Goal: Transaction & Acquisition: Book appointment/travel/reservation

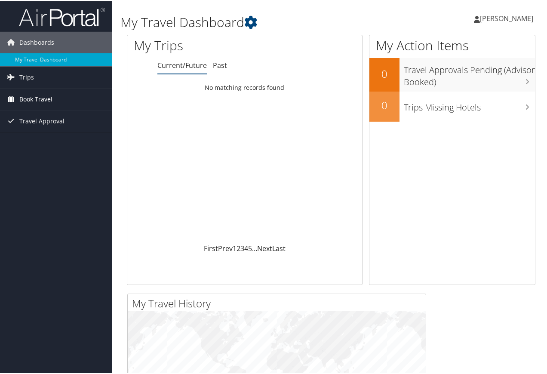
click at [31, 100] on span "Book Travel" at bounding box center [35, 97] width 33 height 21
click at [474, 19] on icon at bounding box center [477, 18] width 6 height 7
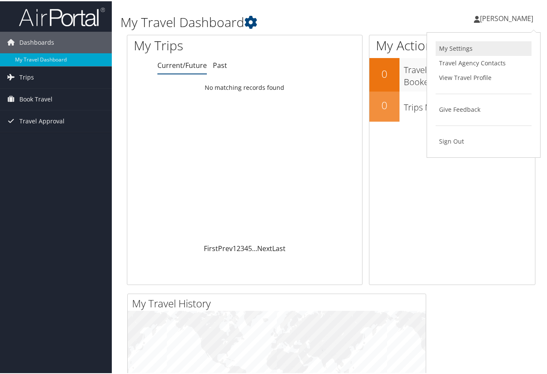
click at [459, 46] on link "My Settings" at bounding box center [483, 47] width 96 height 15
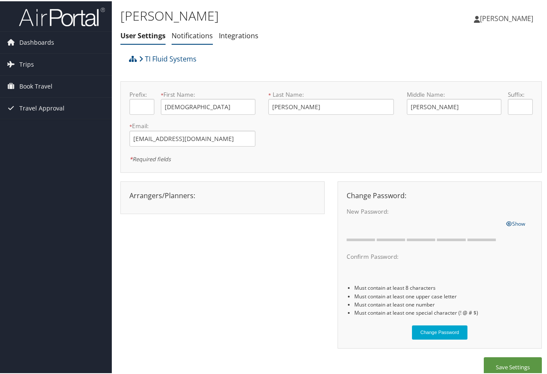
drag, startPoint x: 199, startPoint y: 37, endPoint x: 205, endPoint y: 37, distance: 6.5
click at [199, 37] on link "Notifications" at bounding box center [191, 34] width 41 height 9
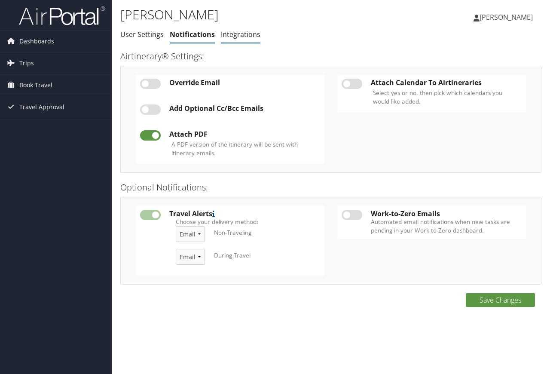
click at [238, 35] on link "Integrations" at bounding box center [241, 34] width 40 height 9
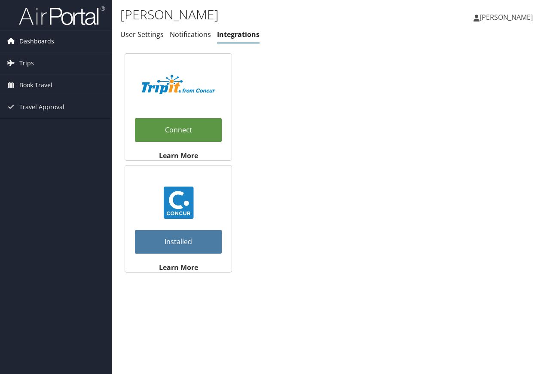
click at [29, 41] on span "Dashboards" at bounding box center [36, 41] width 35 height 21
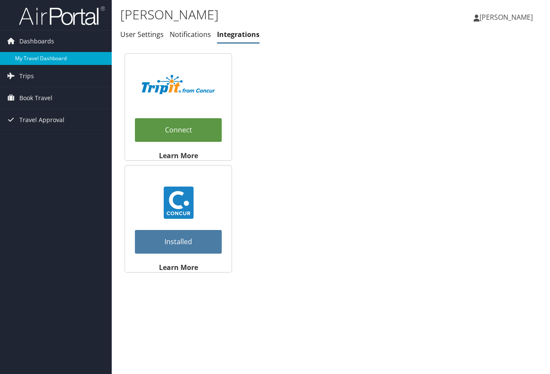
click at [50, 61] on link "My Travel Dashboard" at bounding box center [56, 58] width 112 height 13
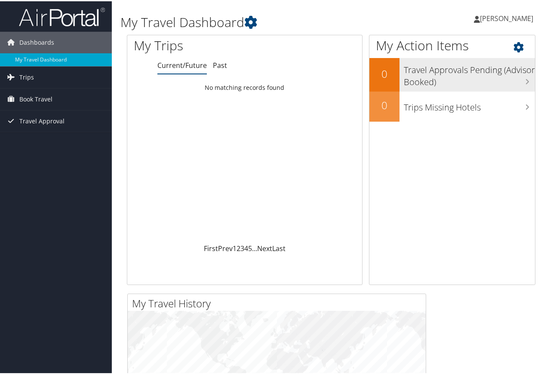
click at [473, 72] on h3 "Travel Approvals Pending (Advisor Booked)" at bounding box center [469, 72] width 131 height 28
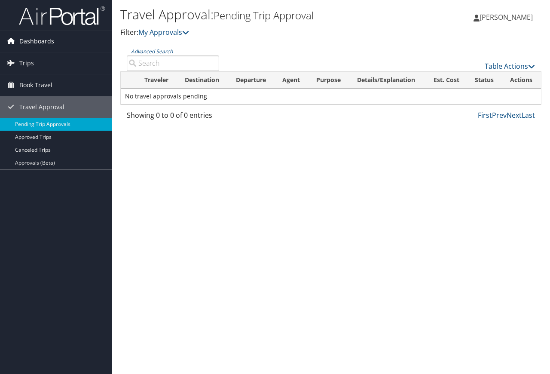
click at [30, 42] on span "Dashboards" at bounding box center [36, 41] width 35 height 21
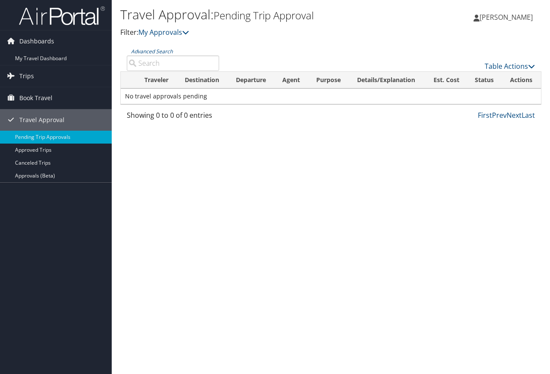
click at [480, 17] on span "[PERSON_NAME]" at bounding box center [506, 16] width 53 height 9
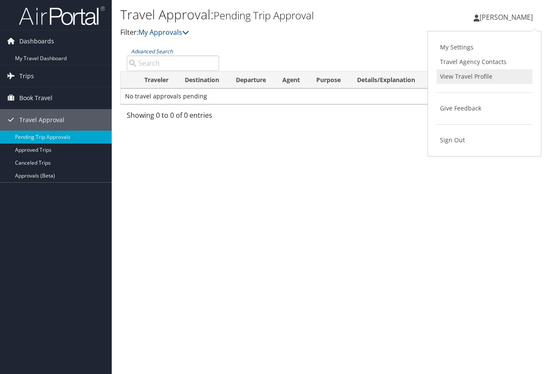
click at [476, 76] on link "View Travel Profile" at bounding box center [485, 76] width 96 height 15
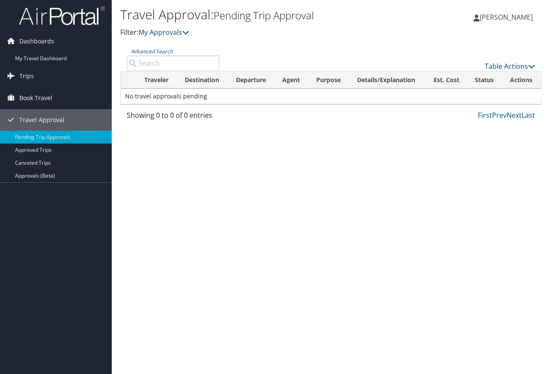
click at [500, 18] on span "[PERSON_NAME]" at bounding box center [506, 16] width 53 height 9
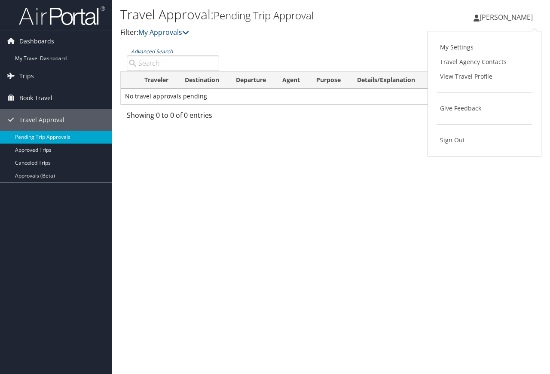
click at [266, 149] on div "Travel Approval: Pending Trip Approval Filter: My Approvals JESUS CRUZ FIERRO J…" at bounding box center [331, 187] width 438 height 374
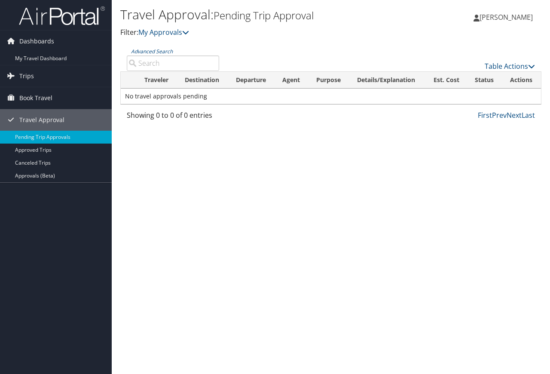
click at [509, 20] on span "[PERSON_NAME]" at bounding box center [506, 16] width 53 height 9
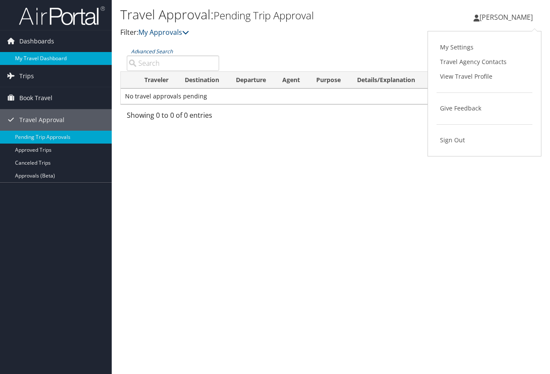
click at [39, 62] on link "My Travel Dashboard" at bounding box center [56, 58] width 112 height 13
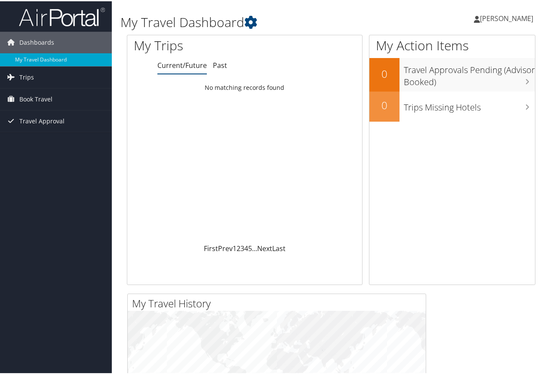
click at [480, 15] on span "[PERSON_NAME]" at bounding box center [506, 16] width 53 height 9
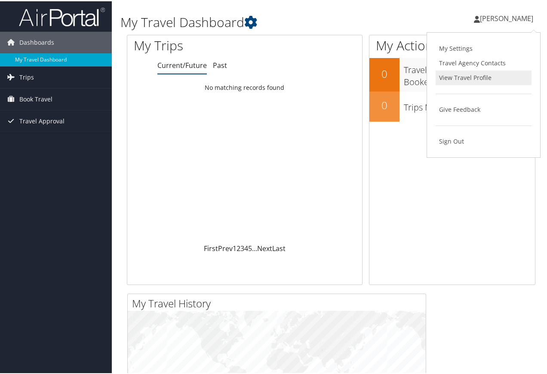
click at [460, 78] on link "View Travel Profile" at bounding box center [483, 76] width 96 height 15
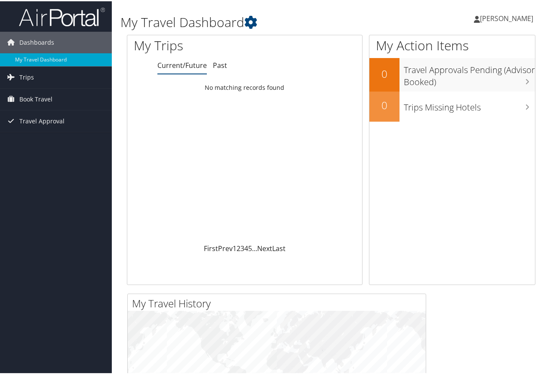
click at [481, 16] on span "[PERSON_NAME]" at bounding box center [506, 16] width 53 height 9
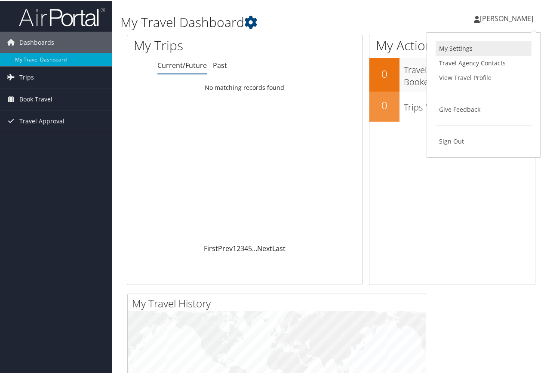
click at [459, 46] on link "My Settings" at bounding box center [483, 47] width 96 height 15
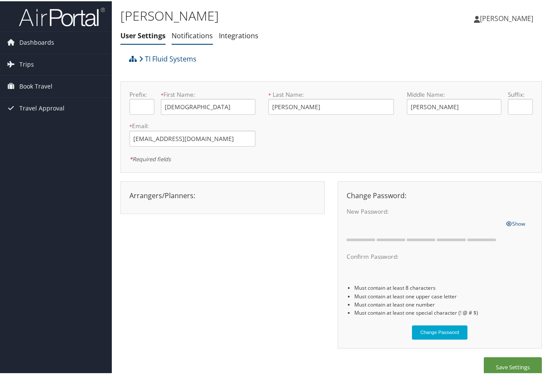
click at [198, 35] on link "Notifications" at bounding box center [191, 34] width 41 height 9
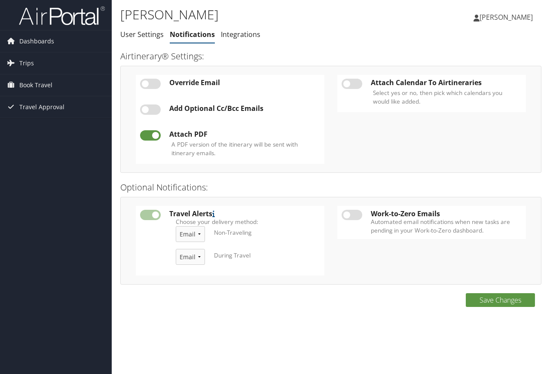
click at [217, 33] on ul "User Settings Notifications Integrations" at bounding box center [260, 34] width 281 height 15
click at [229, 34] on link "Integrations" at bounding box center [241, 34] width 40 height 9
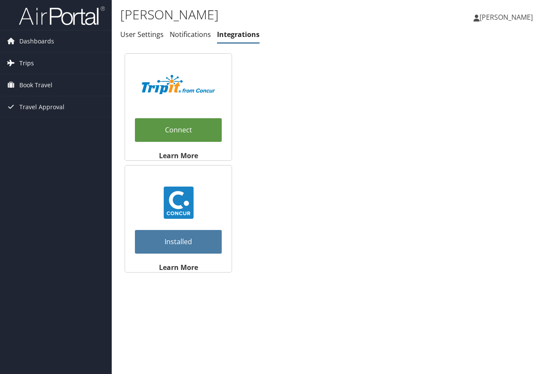
click at [26, 62] on span "Trips" at bounding box center [26, 62] width 15 height 21
click at [42, 122] on span "Book Travel" at bounding box center [35, 123] width 33 height 21
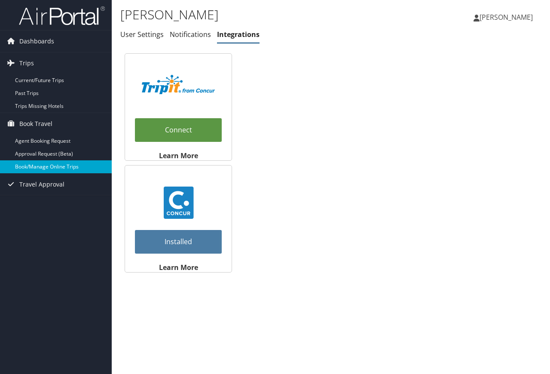
click at [48, 169] on link "Book/Manage Online Trips" at bounding box center [56, 166] width 112 height 13
